Goal: Transaction & Acquisition: Obtain resource

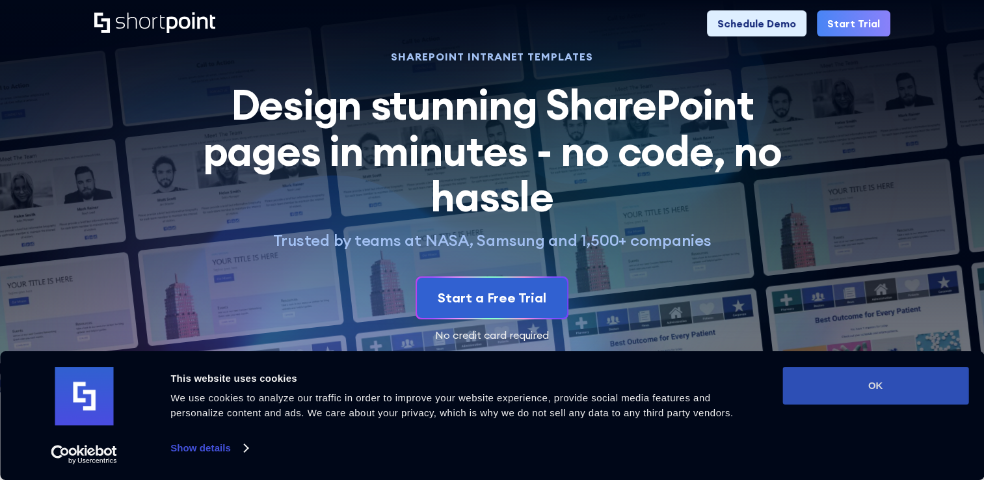
click at [842, 381] on button "OK" at bounding box center [876, 386] width 186 height 38
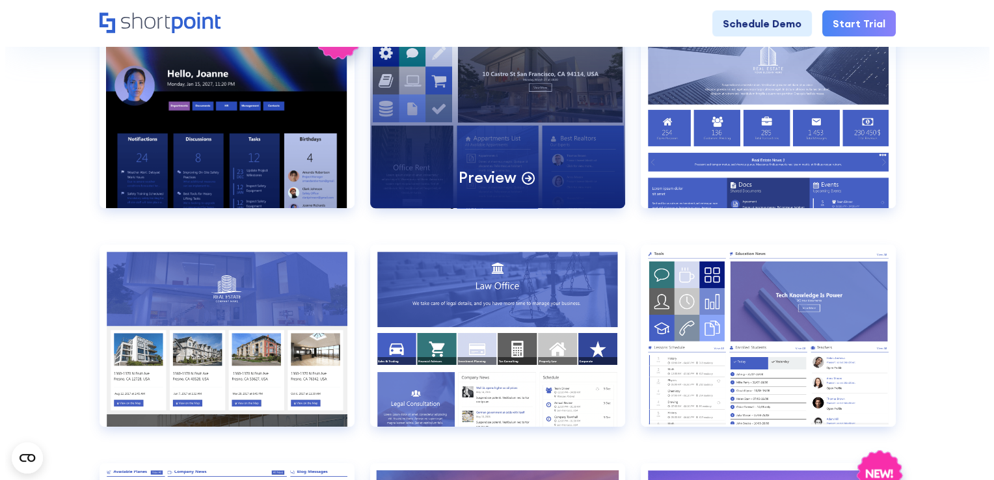
scroll to position [651, 0]
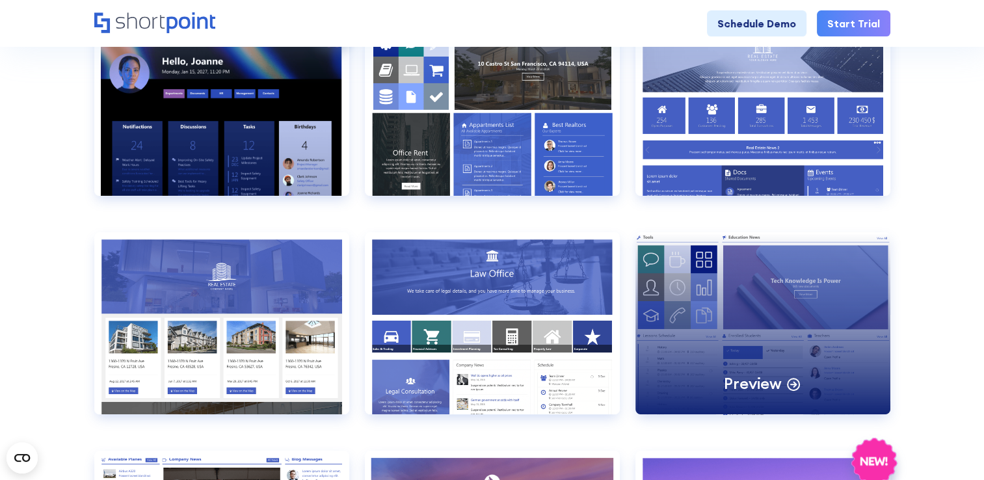
click at [811, 256] on div "Preview" at bounding box center [763, 323] width 255 height 182
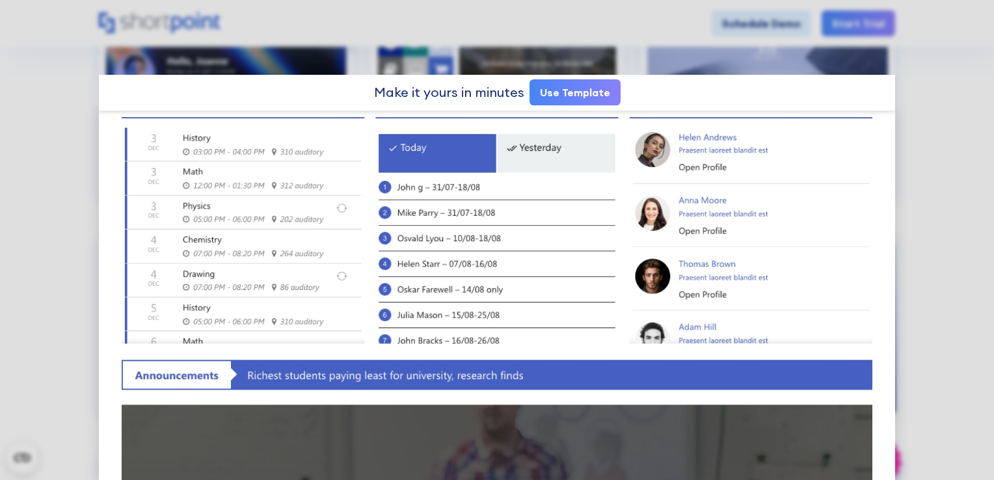
scroll to position [390, 0]
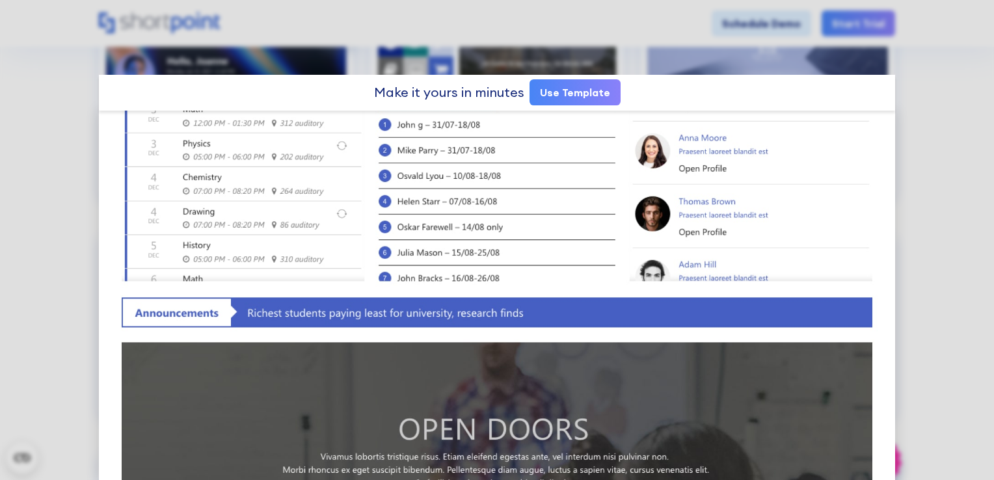
click at [584, 91] on link "Use Template" at bounding box center [575, 92] width 91 height 26
